Goal: Task Accomplishment & Management: Manage account settings

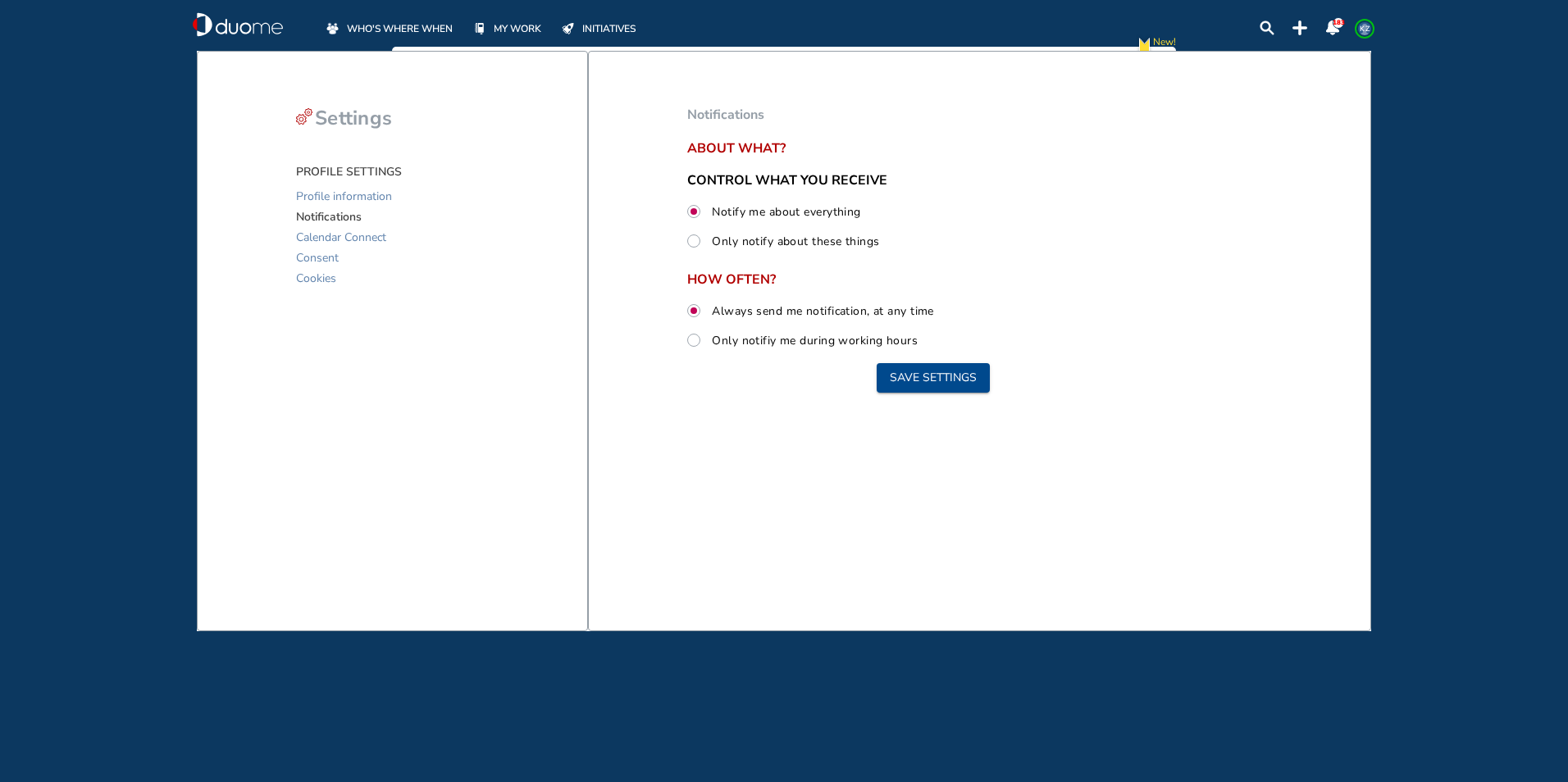
click at [394, 30] on span "WHO'S WHERE WHEN" at bounding box center [399, 28] width 106 height 16
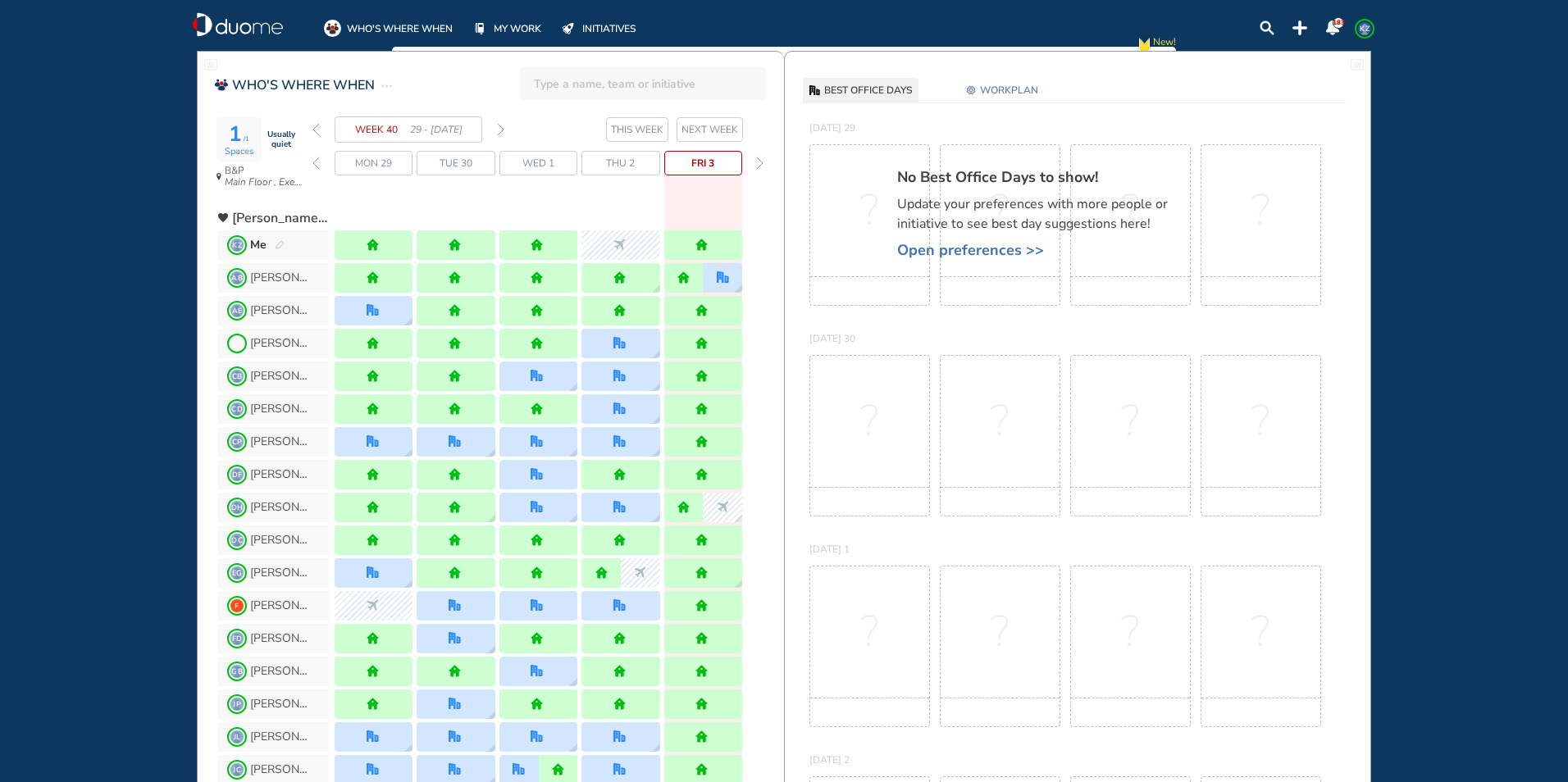
click at [759, 166] on img "forward day" at bounding box center [760, 163] width 8 height 14
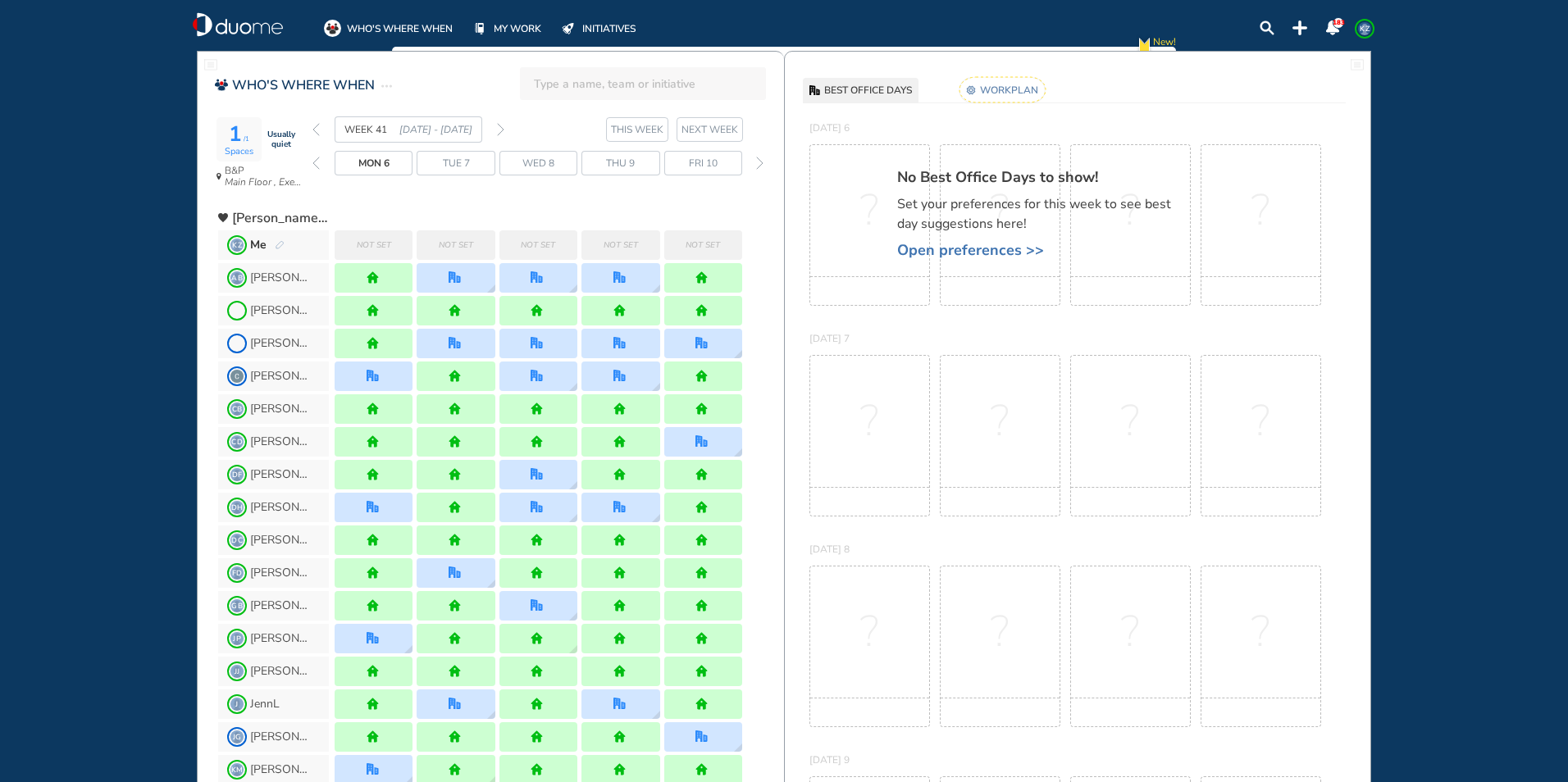
click at [275, 245] on img "pen-edit" at bounding box center [279, 245] width 10 height 11
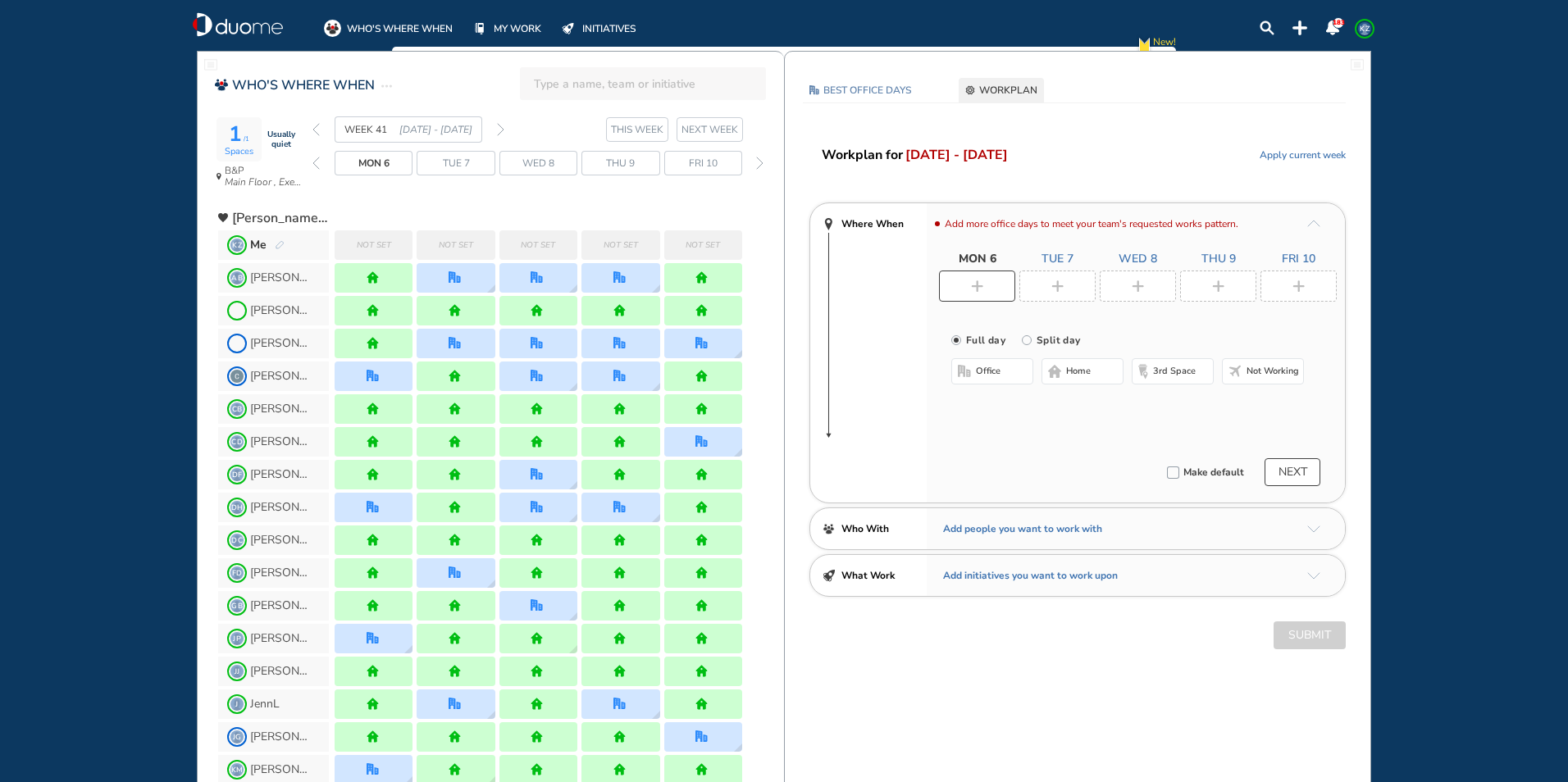
click at [1026, 342] on input "Split day" at bounding box center [1038, 350] width 33 height 33
radio input "true"
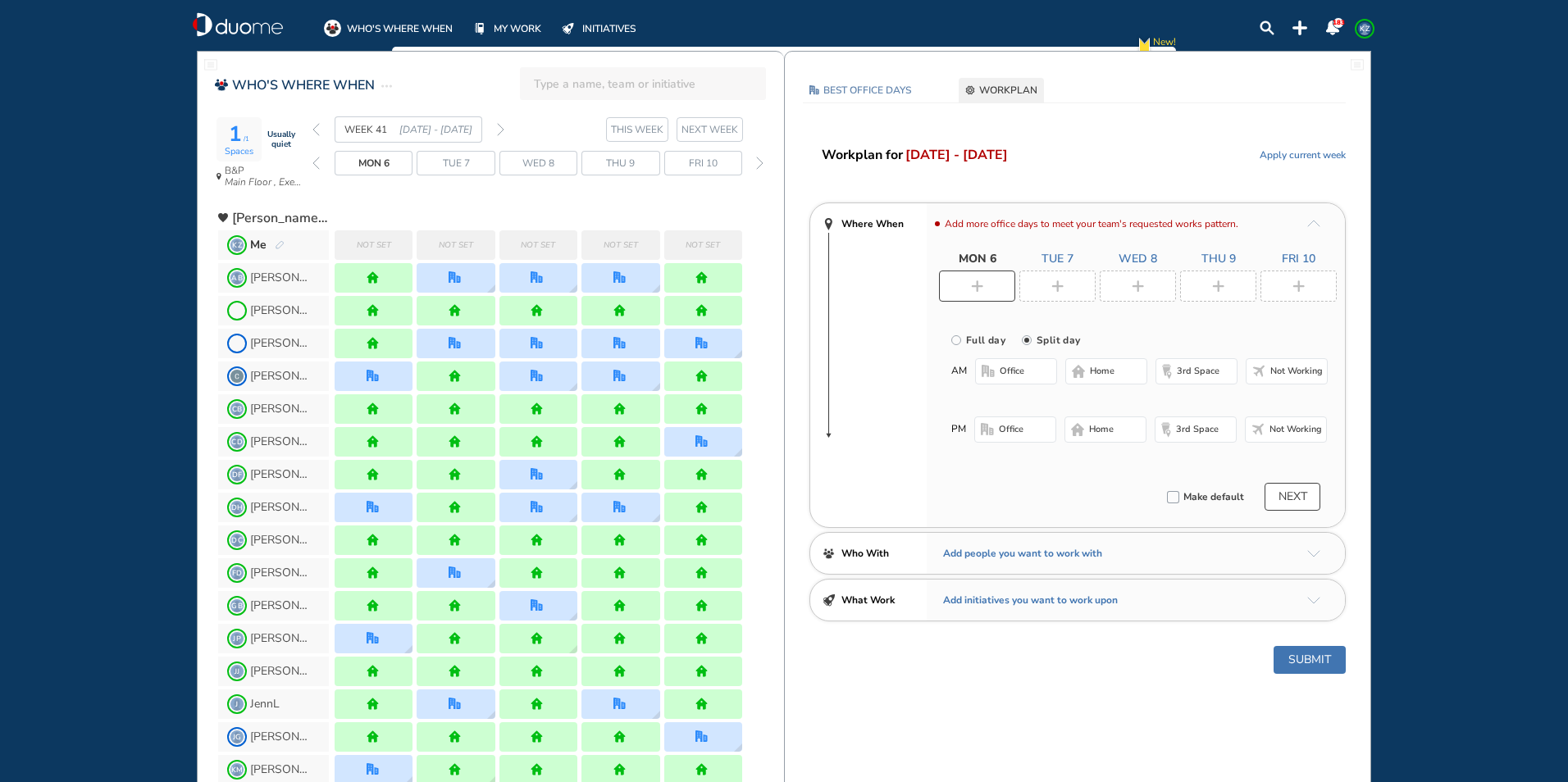
click at [1015, 368] on span "office" at bounding box center [1011, 372] width 24 height 14
click at [976, 280] on img "plus-rounded-bdbdbd" at bounding box center [976, 286] width 13 height 13
radio input "true"
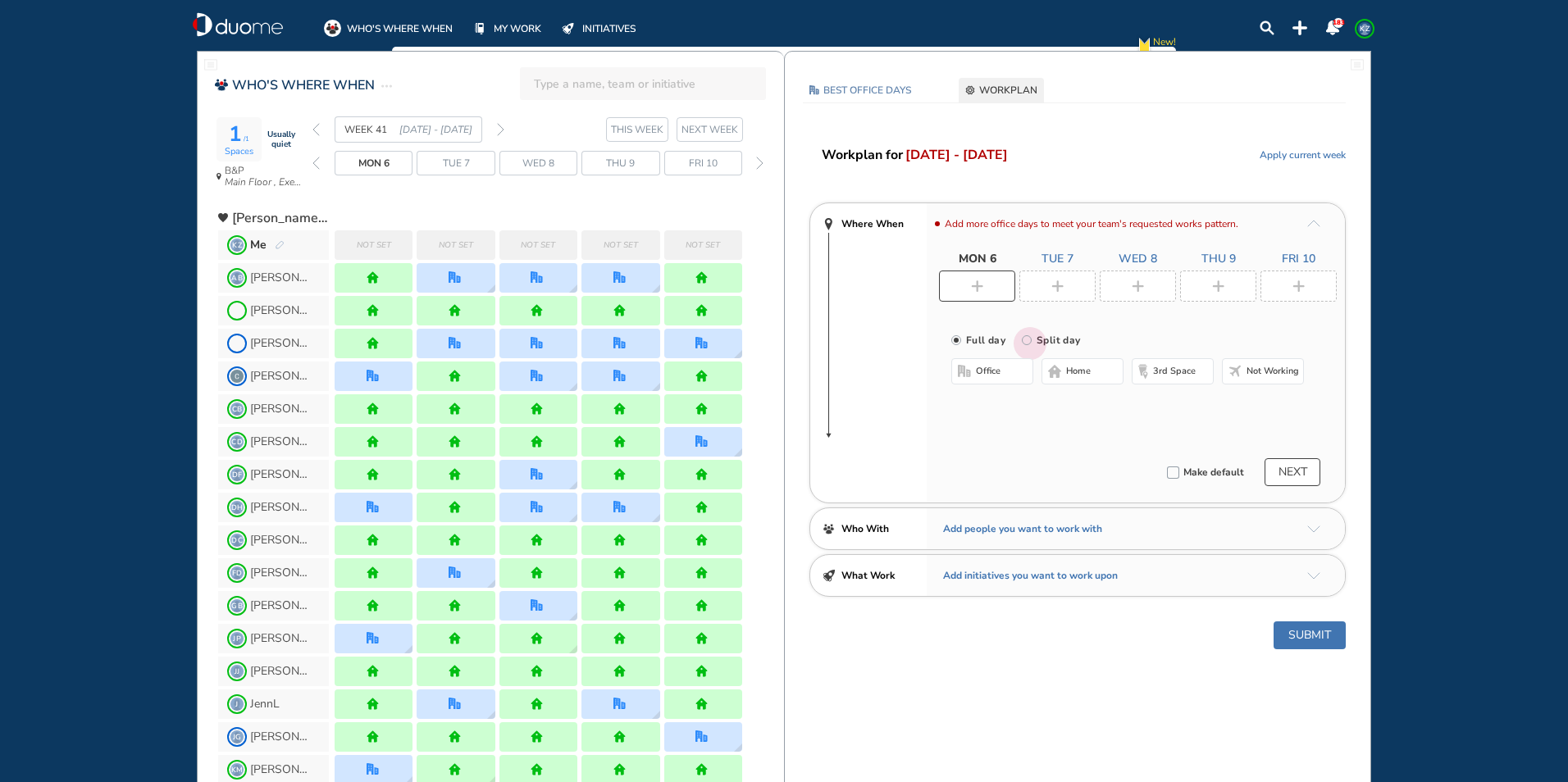
click at [1029, 341] on input "Split day" at bounding box center [1038, 350] width 33 height 33
radio input "true"
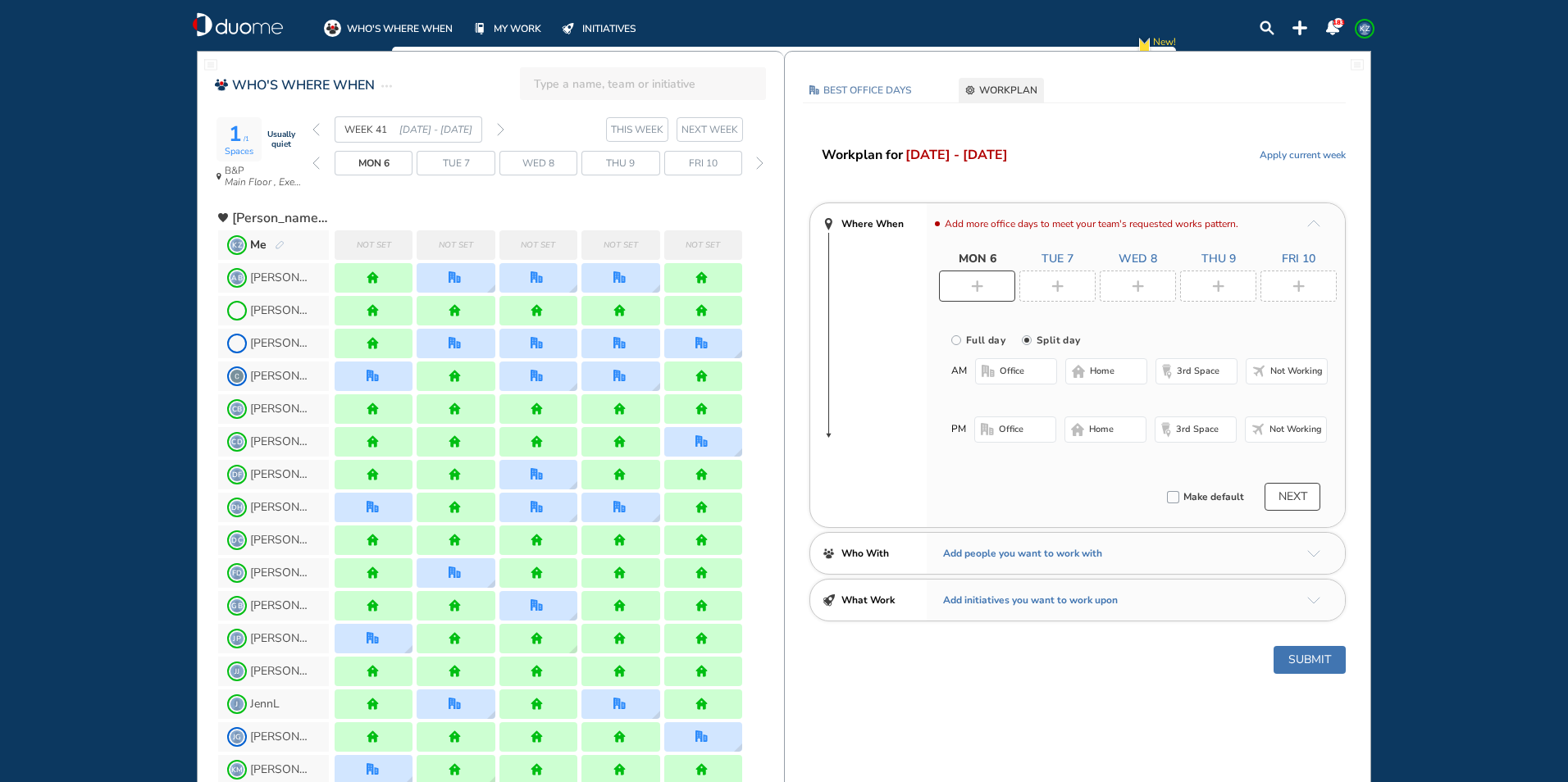
click at [1010, 367] on span "office" at bounding box center [1011, 372] width 24 height 14
click at [1015, 403] on button "Select location" at bounding box center [1019, 404] width 66 height 16
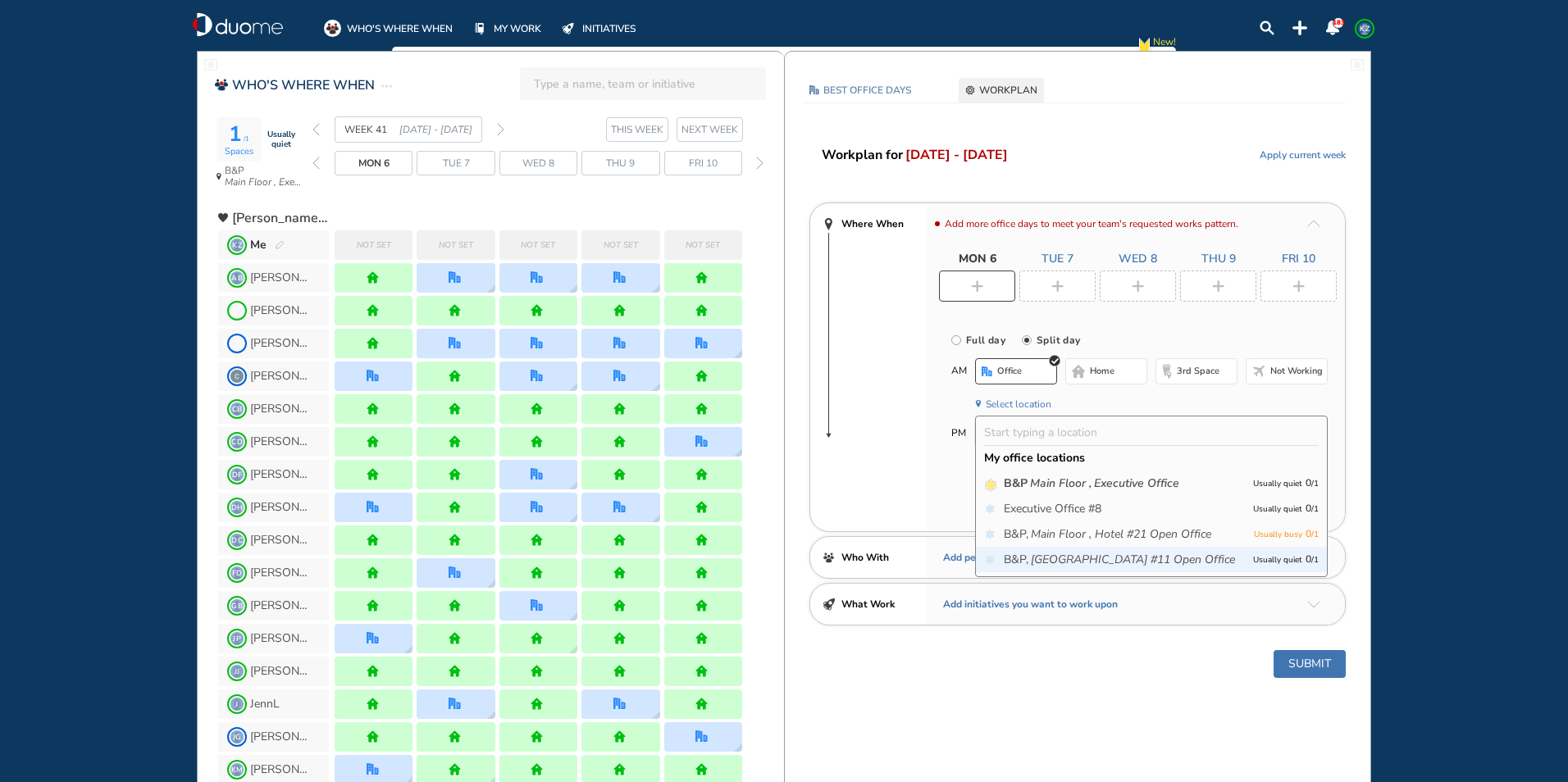
click at [1050, 555] on icon "[GEOGRAPHIC_DATA] #11 Open Office" at bounding box center [1132, 560] width 204 height 16
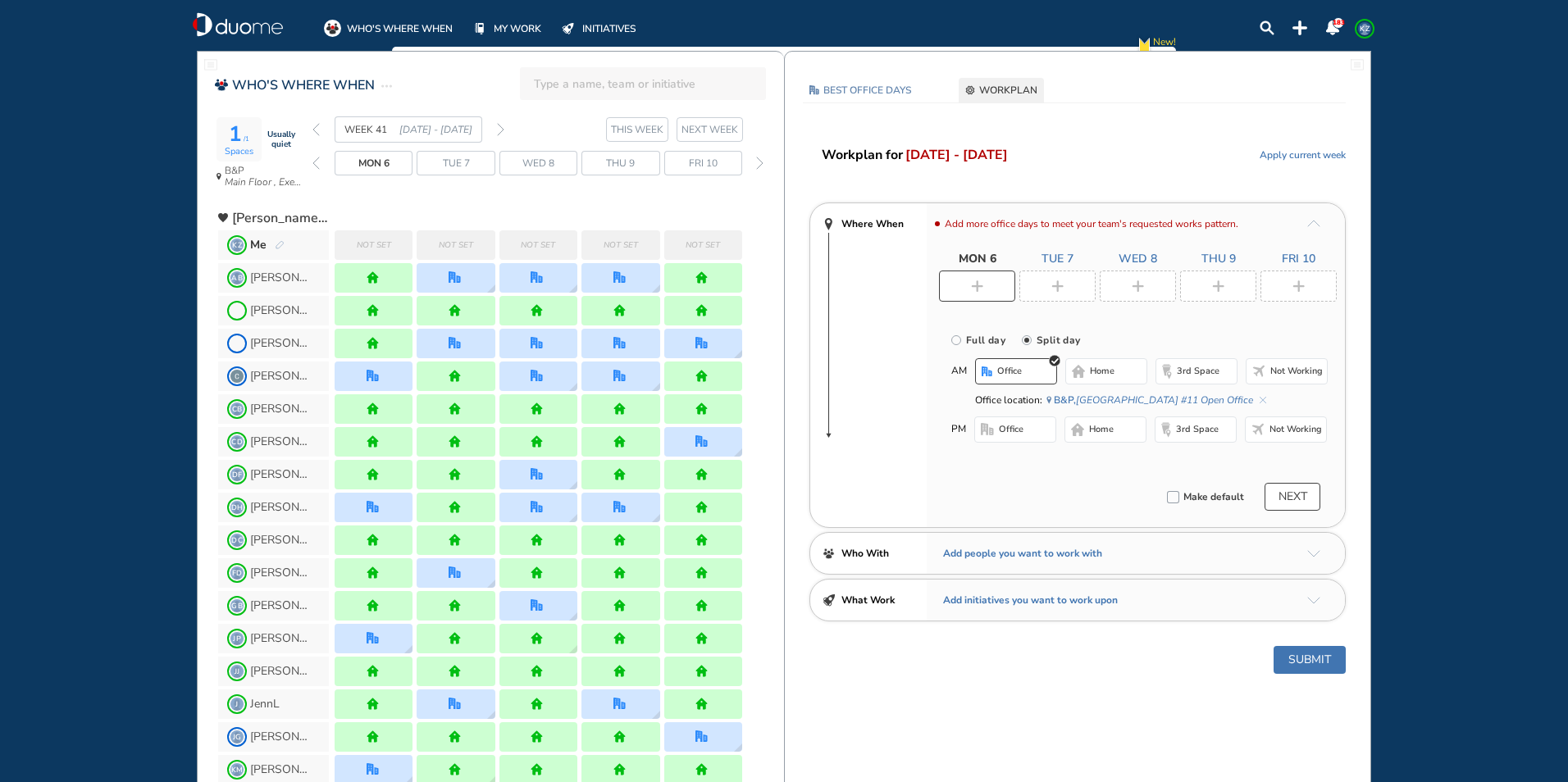
click at [1100, 426] on span "home" at bounding box center [1100, 430] width 24 height 14
click at [1062, 286] on img "plus-rounded-bdbdbd" at bounding box center [1057, 286] width 13 height 13
radio input "true"
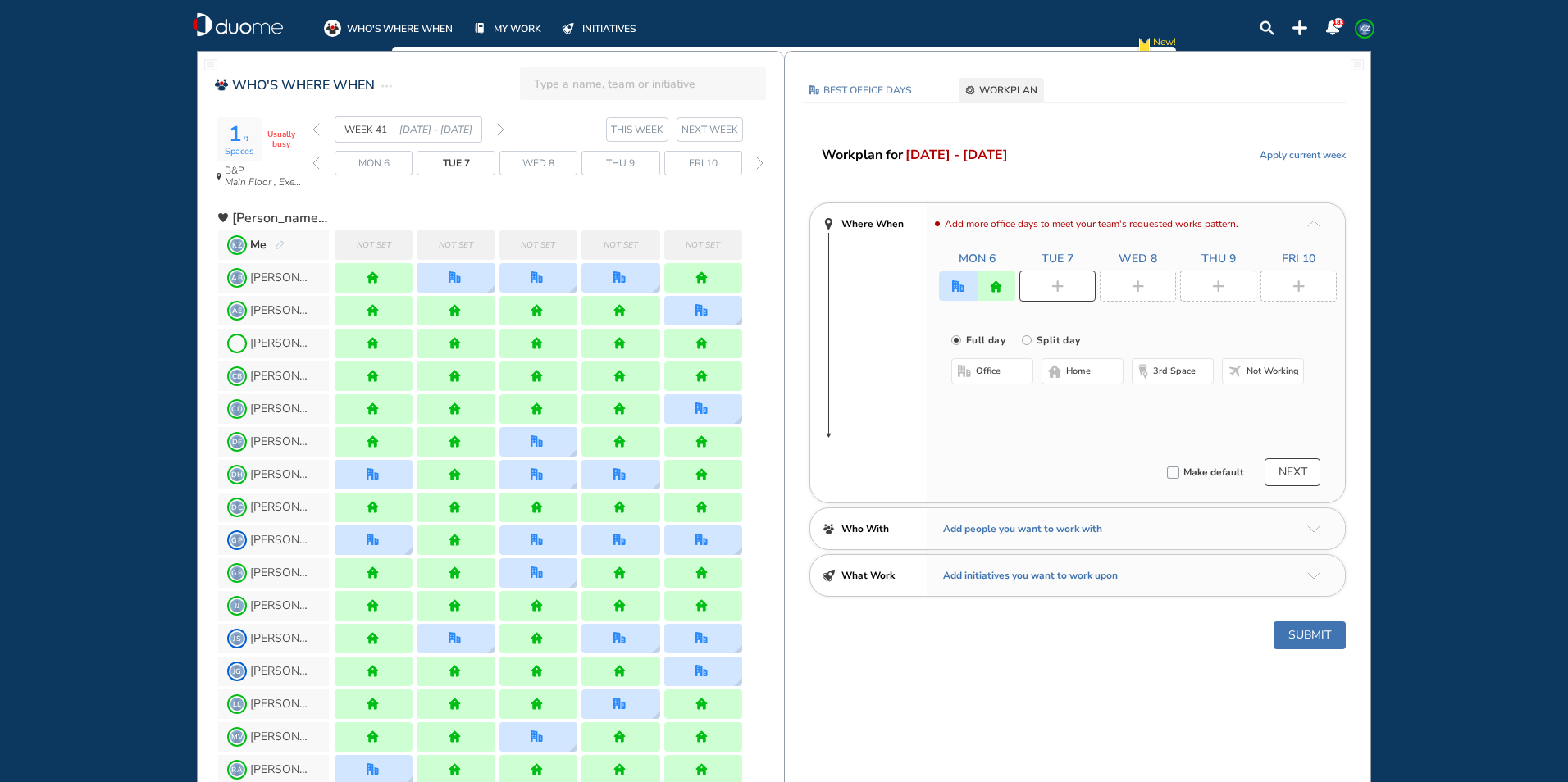
click at [1086, 372] on span "home" at bounding box center [1078, 372] width 24 height 14
click at [1133, 280] on img "plus-rounded-bdbdbd" at bounding box center [1137, 286] width 13 height 13
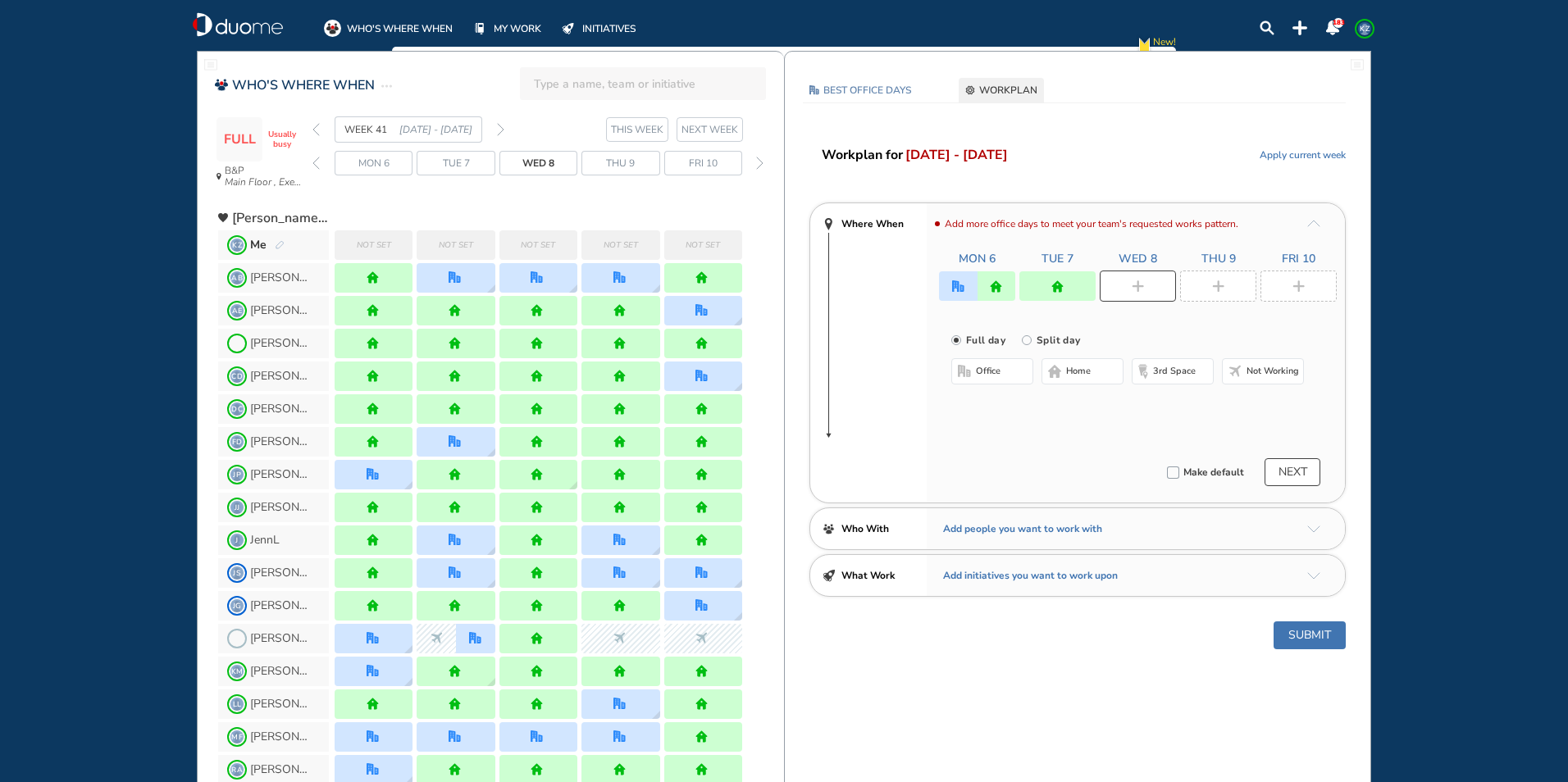
click at [1090, 374] on span "home" at bounding box center [1078, 372] width 24 height 14
click at [1215, 283] on img "plus-rounded-bdbdbd" at bounding box center [1218, 286] width 13 height 13
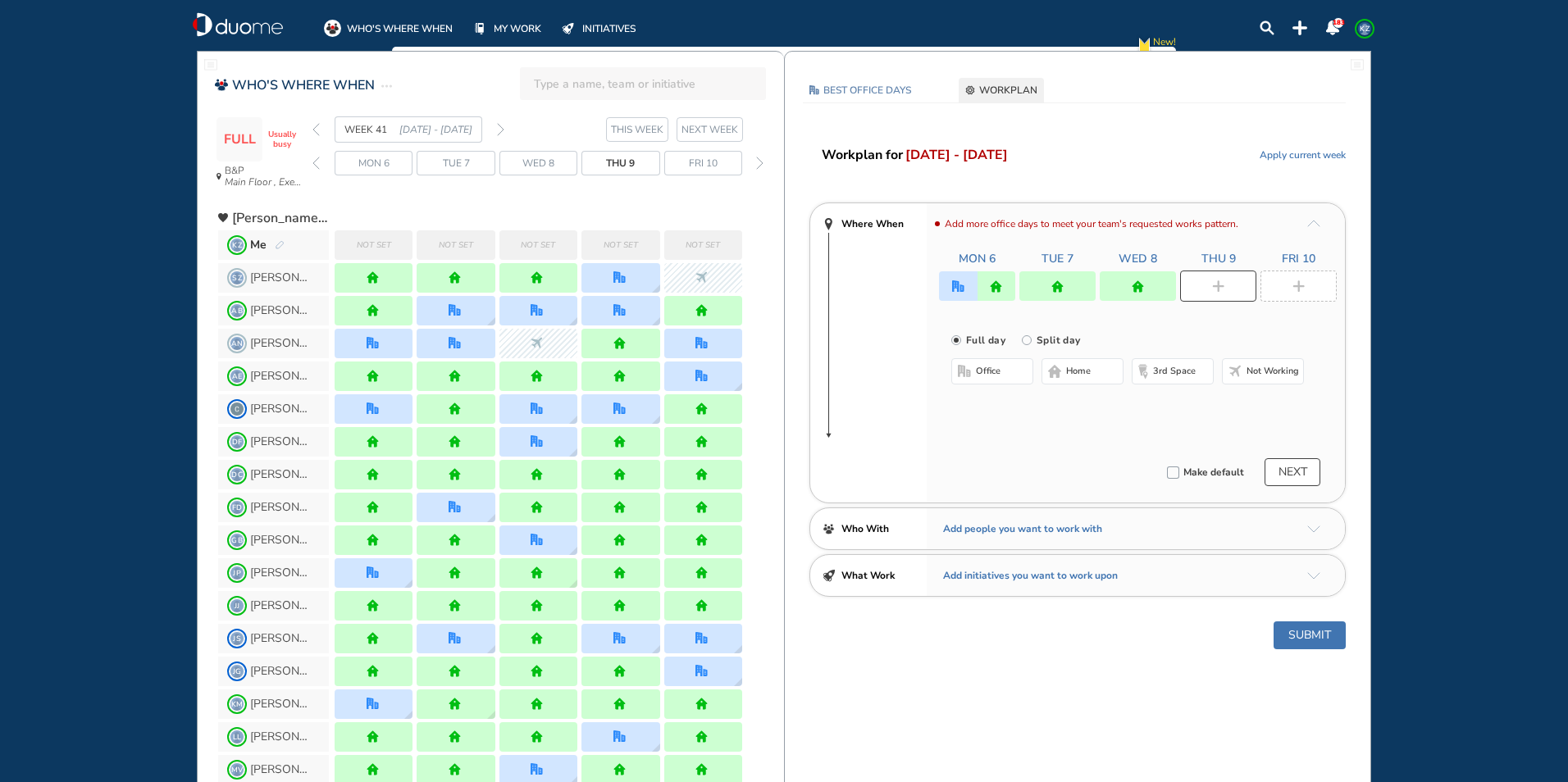
click at [993, 368] on span "office" at bounding box center [988, 372] width 24 height 14
click at [1064, 425] on button "Select a Desk" at bounding box center [1070, 424] width 74 height 16
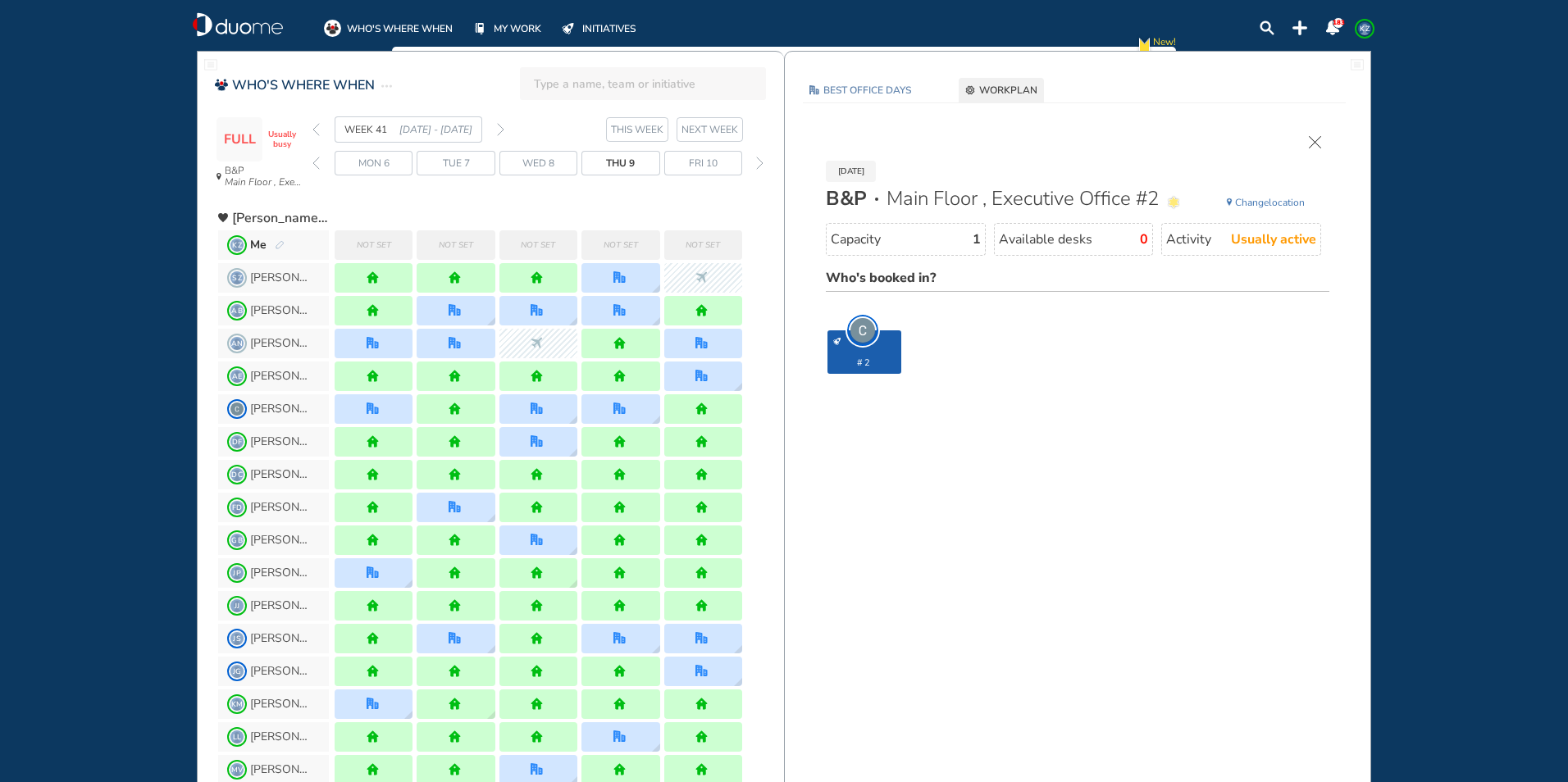
click at [1278, 200] on span "Change location" at bounding box center [1270, 202] width 70 height 16
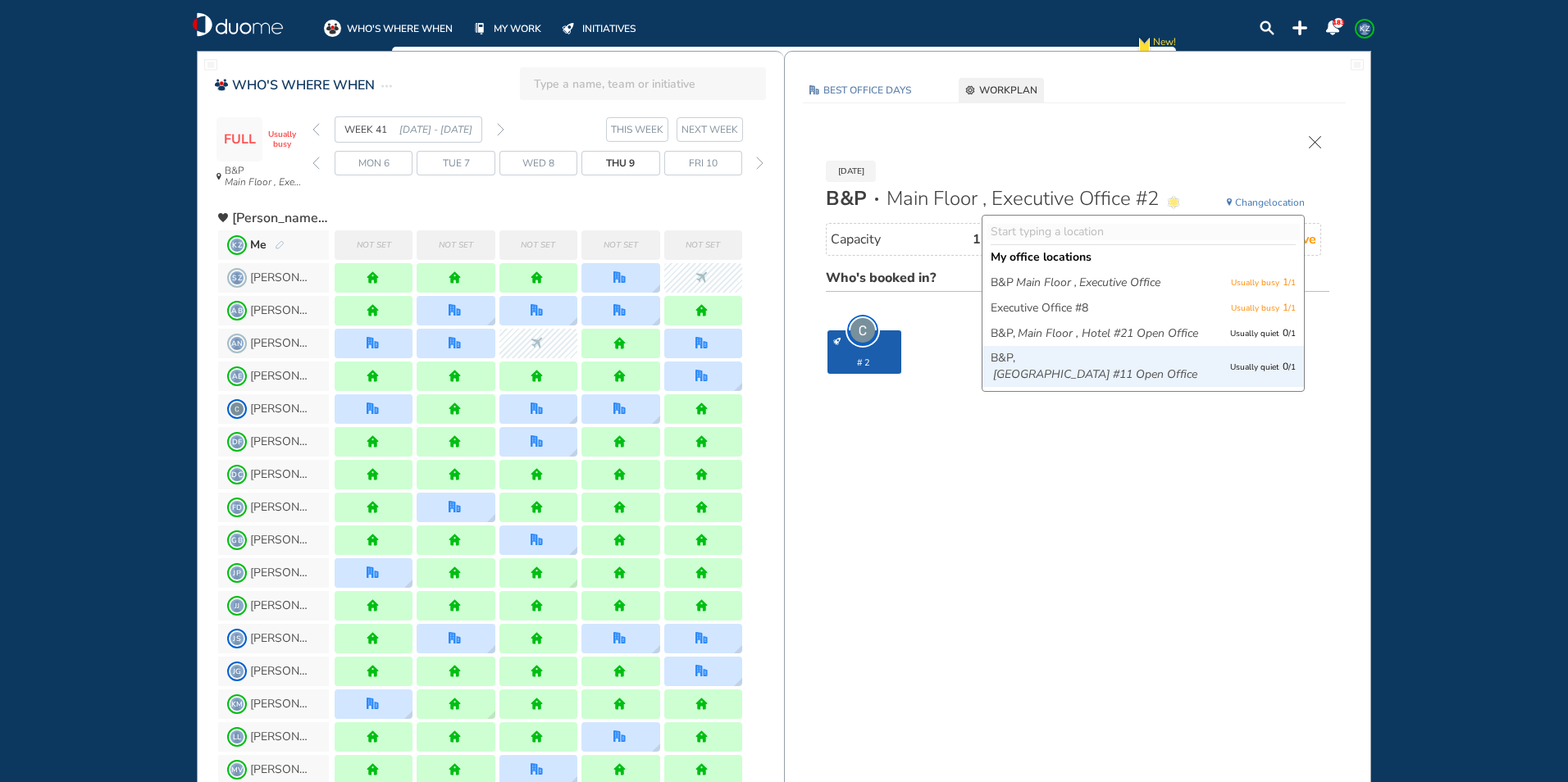
click at [1087, 383] on icon "[GEOGRAPHIC_DATA] #11 Open Office" at bounding box center [1094, 375] width 204 height 16
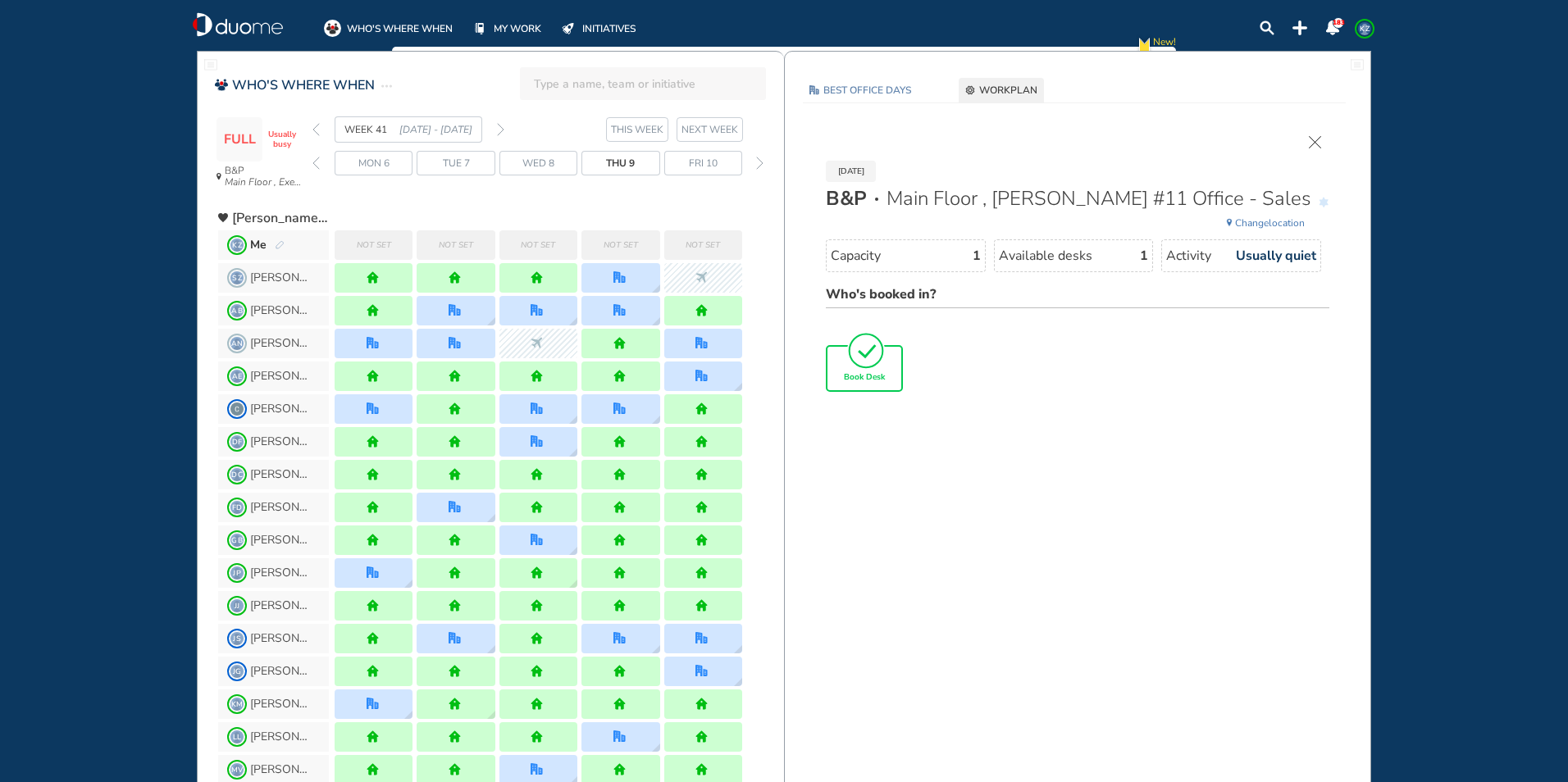
click at [889, 376] on div "Book Desk" at bounding box center [865, 368] width 74 height 44
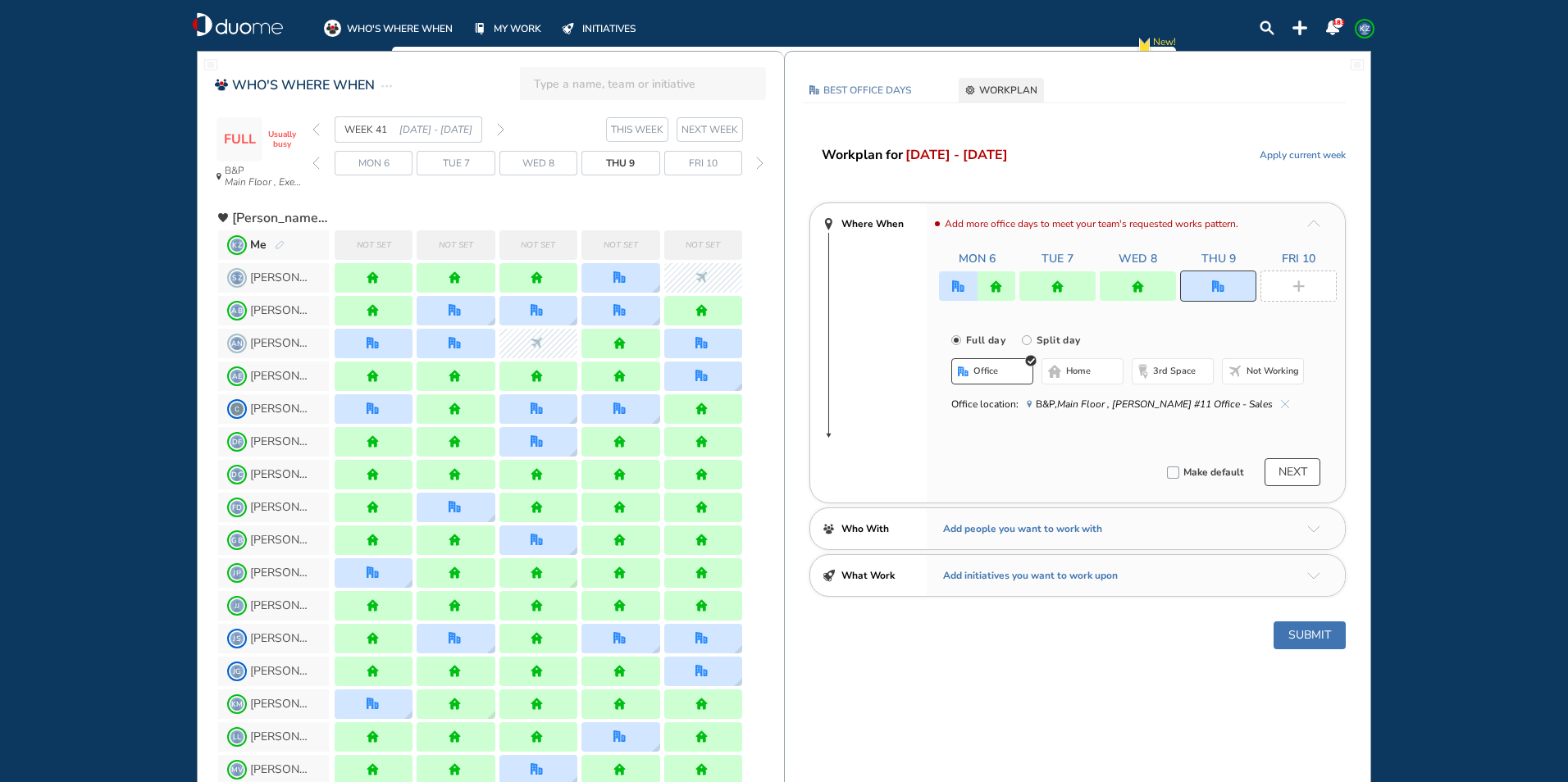
click at [1281, 282] on div at bounding box center [1298, 286] width 77 height 31
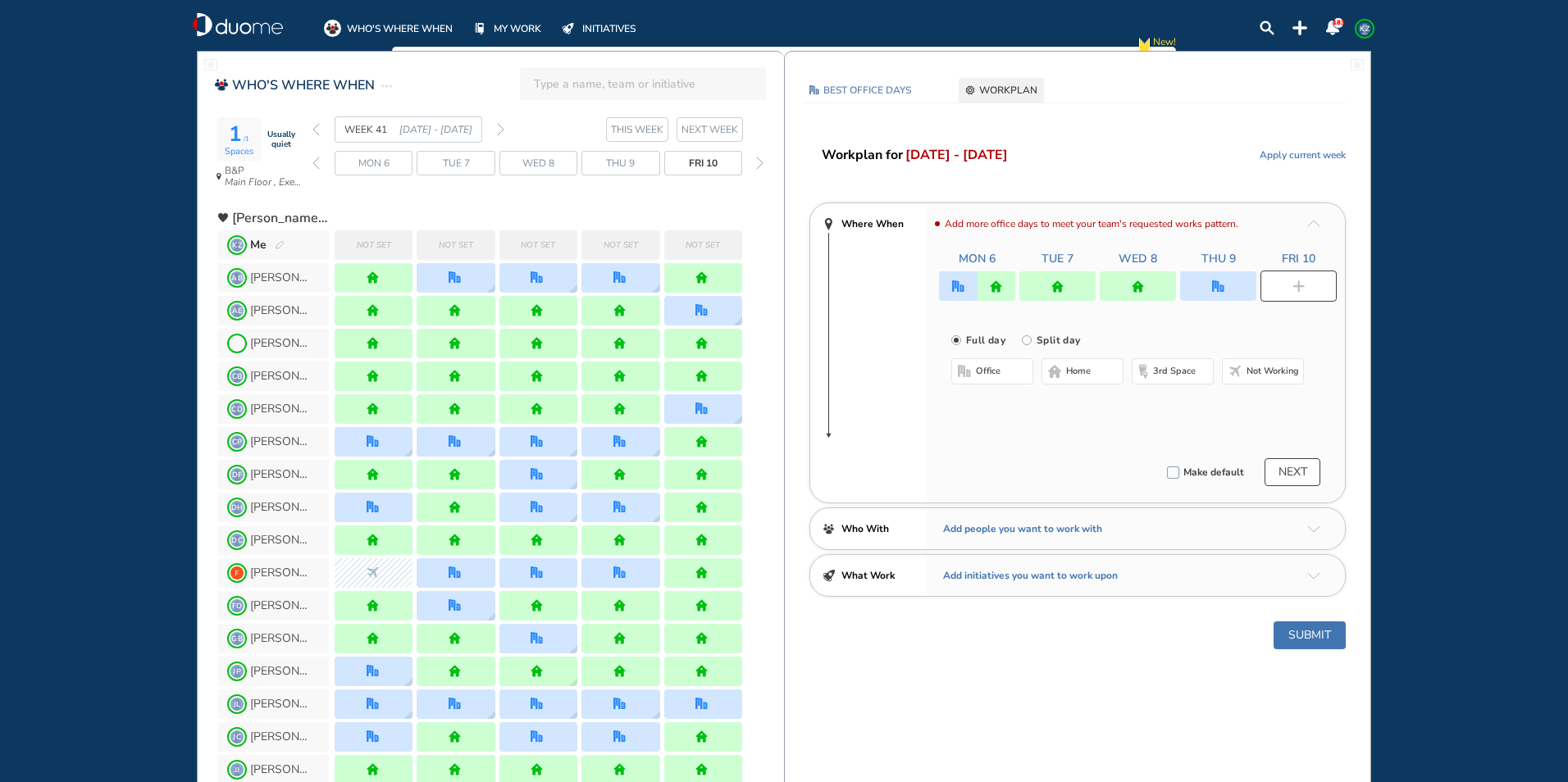
click at [1073, 367] on span "home" at bounding box center [1078, 372] width 24 height 14
click at [1303, 637] on button "Submit" at bounding box center [1309, 635] width 72 height 28
